Goal: Navigation & Orientation: Go to known website

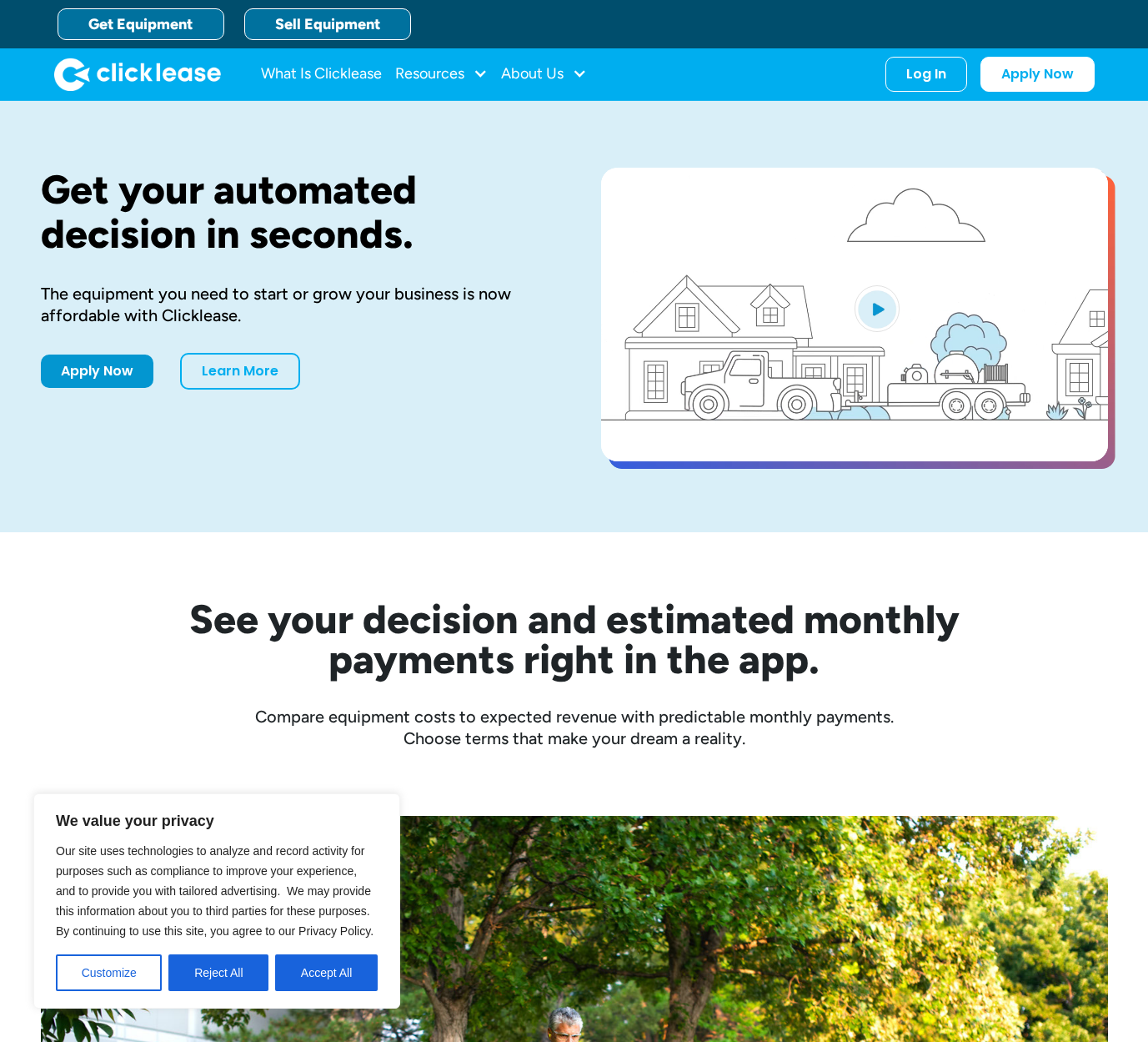
click at [324, 24] on link "Sell Equipment" at bounding box center [327, 25] width 166 height 32
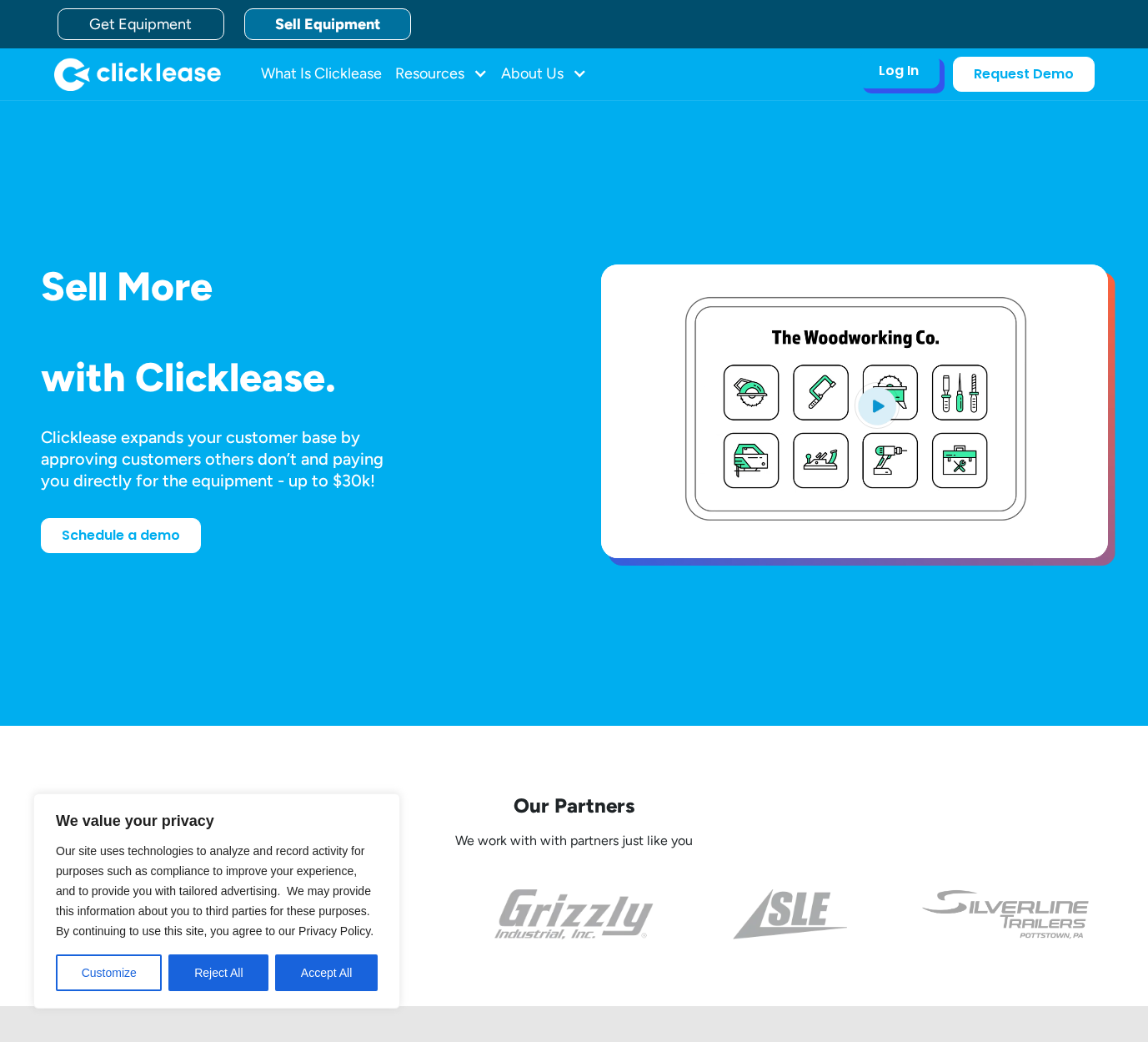
click at [921, 54] on div "Log In Account login I use Clicklease to get my equipment Partner Portal I offe…" at bounding box center [899, 70] width 82 height 35
click at [911, 75] on div "Log In" at bounding box center [898, 71] width 40 height 17
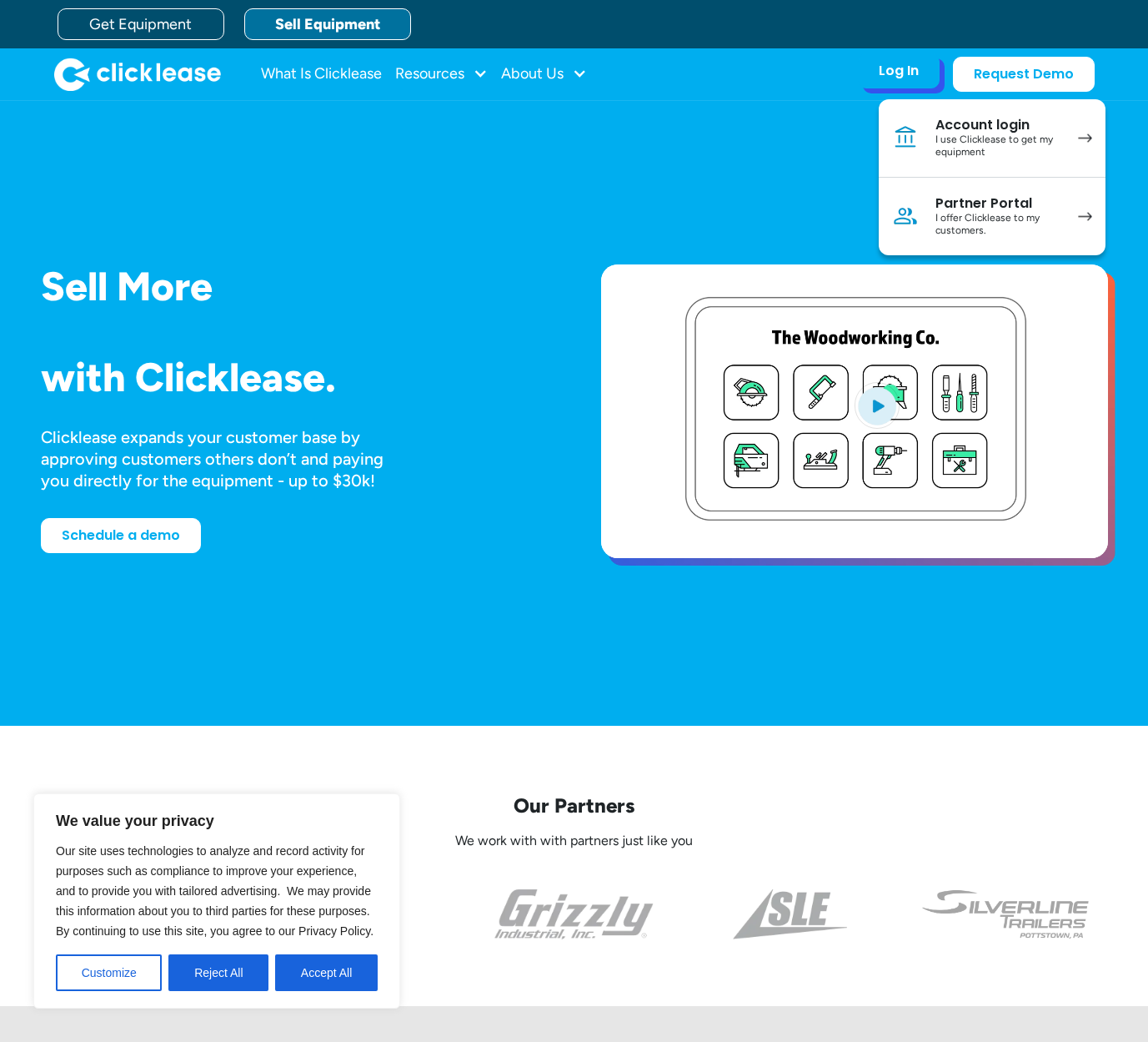
click at [999, 221] on div "I offer Clicklease to my customers." at bounding box center [998, 225] width 126 height 26
